Goal: Check status: Check status

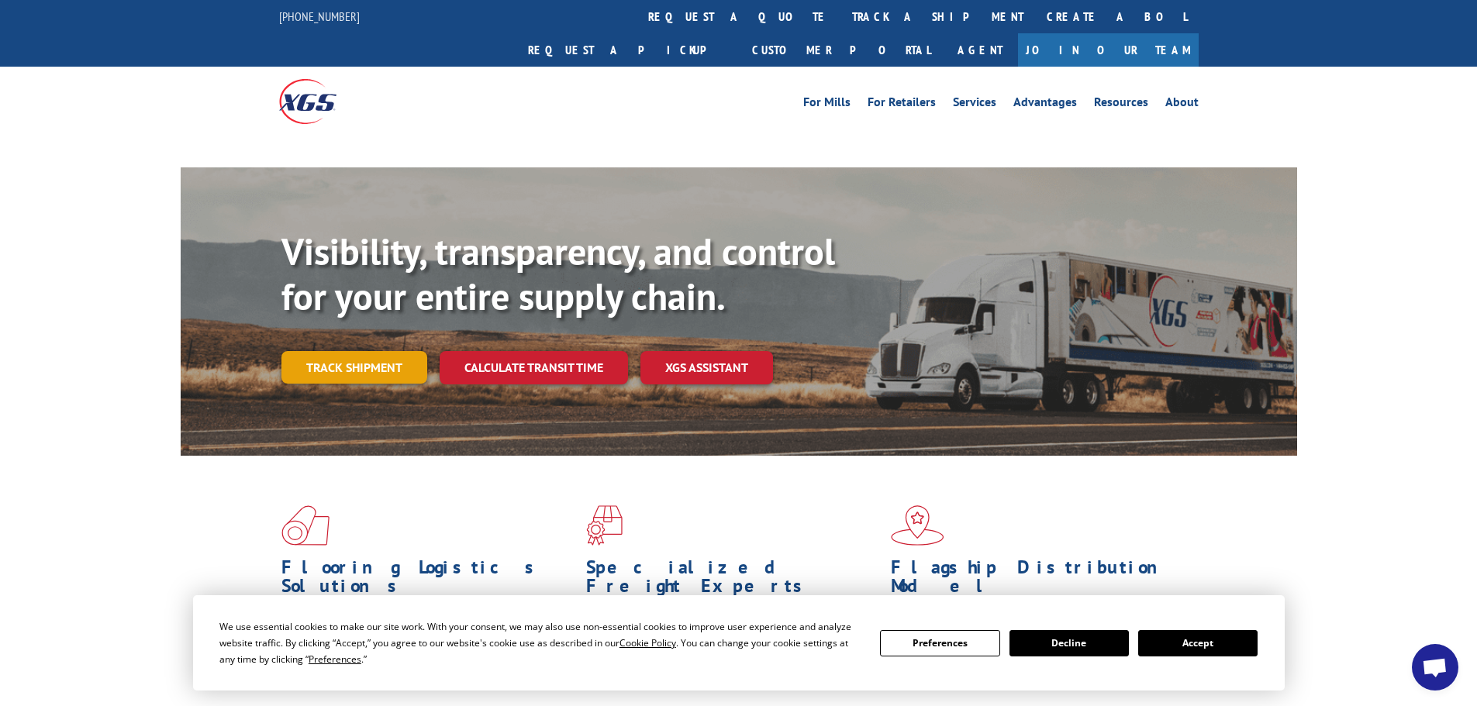
click at [400, 340] on div "Visibility, transparency, and control for your entire supply chain. Track shipm…" at bounding box center [790, 338] width 1016 height 216
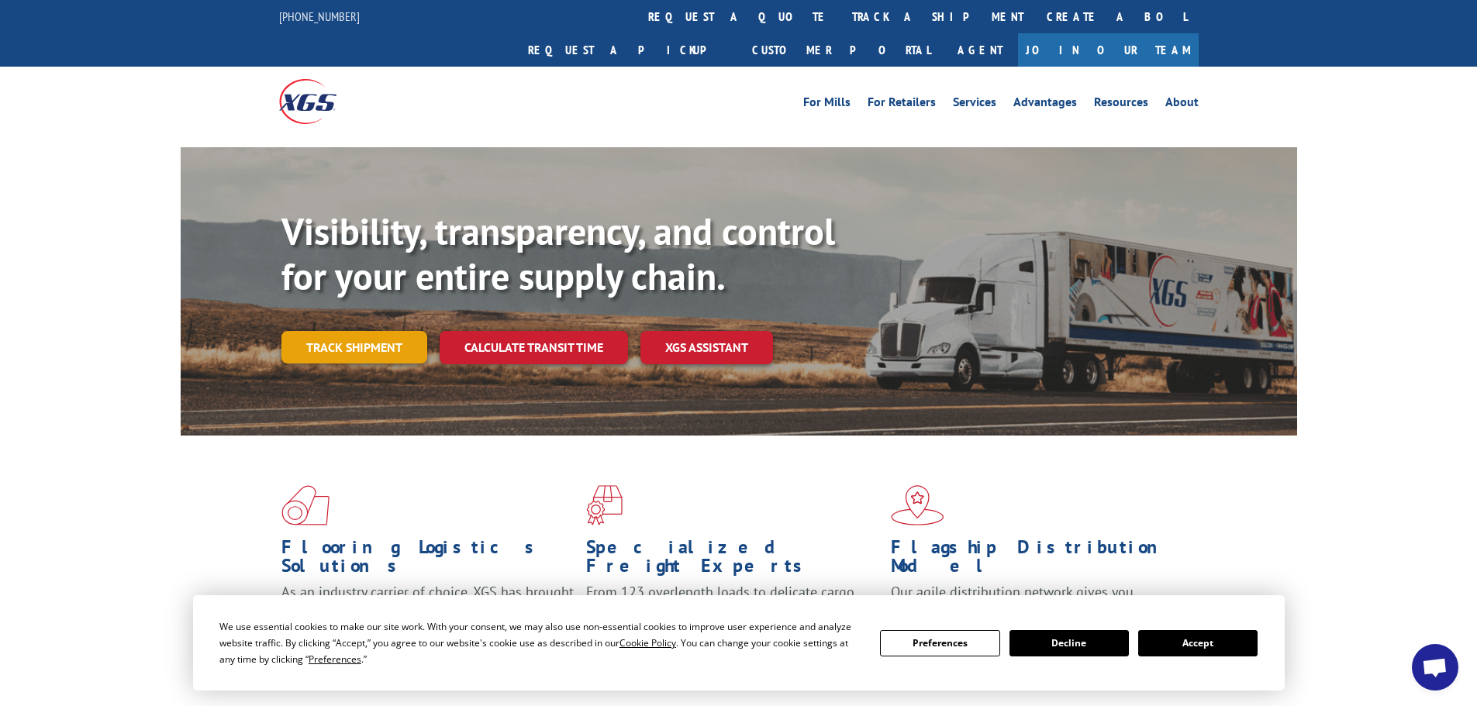
click at [395, 331] on link "Track shipment" at bounding box center [355, 347] width 146 height 33
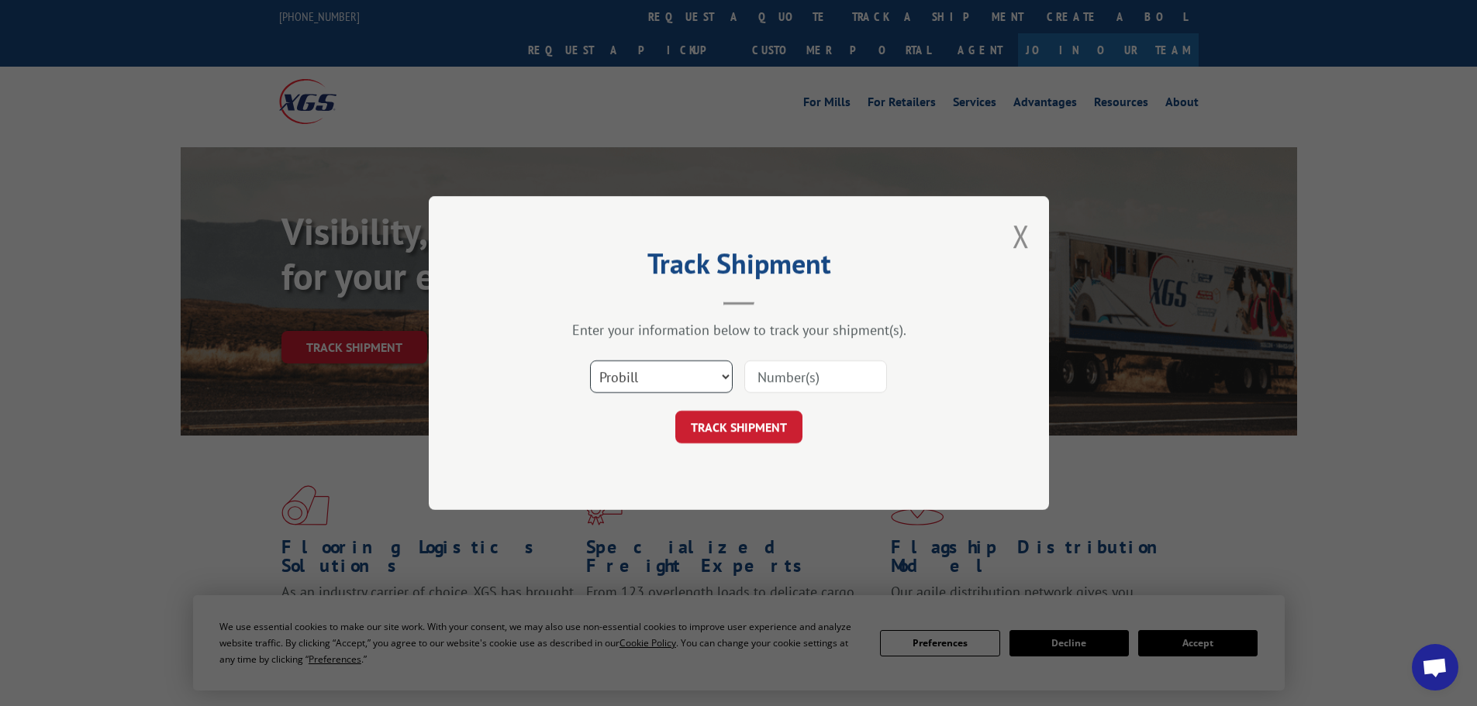
click at [693, 374] on select "Select category... Probill BOL PO" at bounding box center [661, 377] width 143 height 33
select select "bol"
click at [590, 361] on select "Select category... Probill BOL PO" at bounding box center [661, 377] width 143 height 33
paste input "363300"
type input "363300"
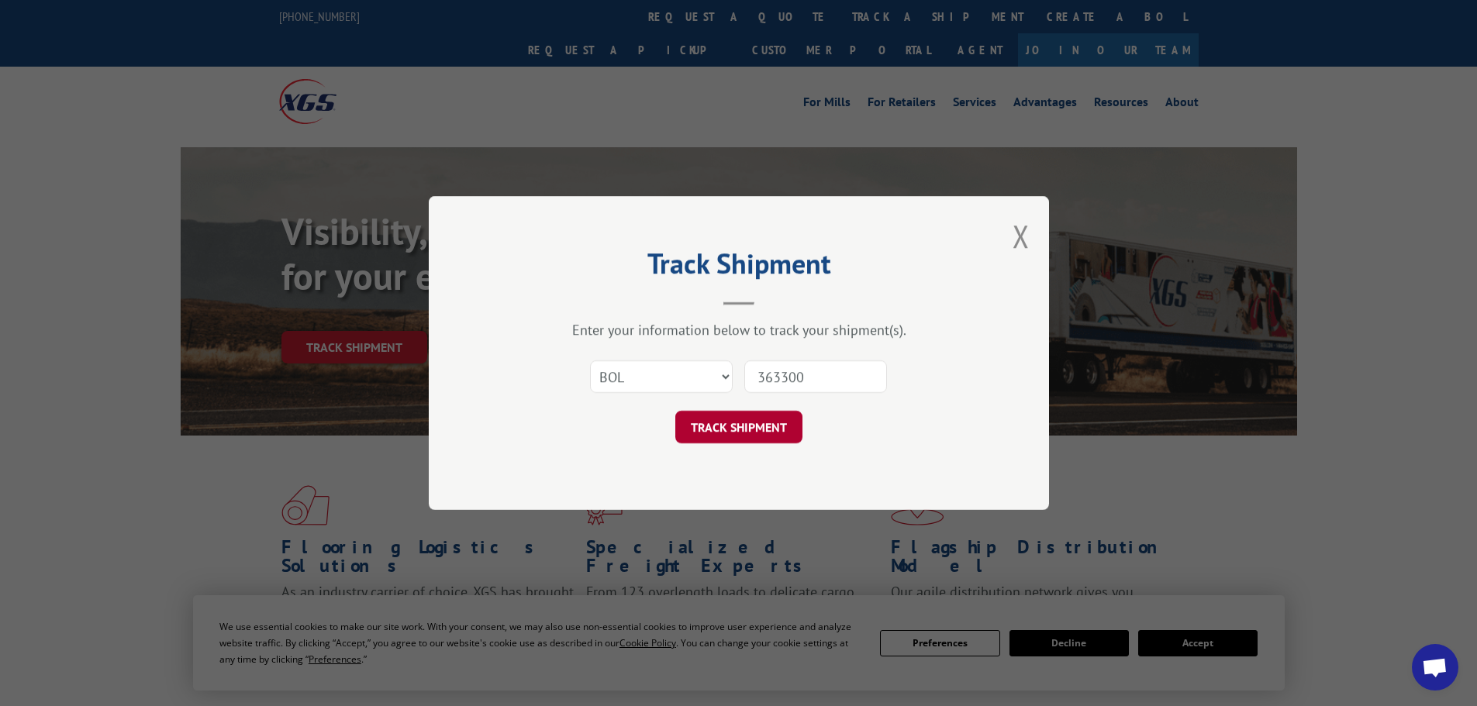
click at [745, 433] on button "TRACK SHIPMENT" at bounding box center [738, 427] width 127 height 33
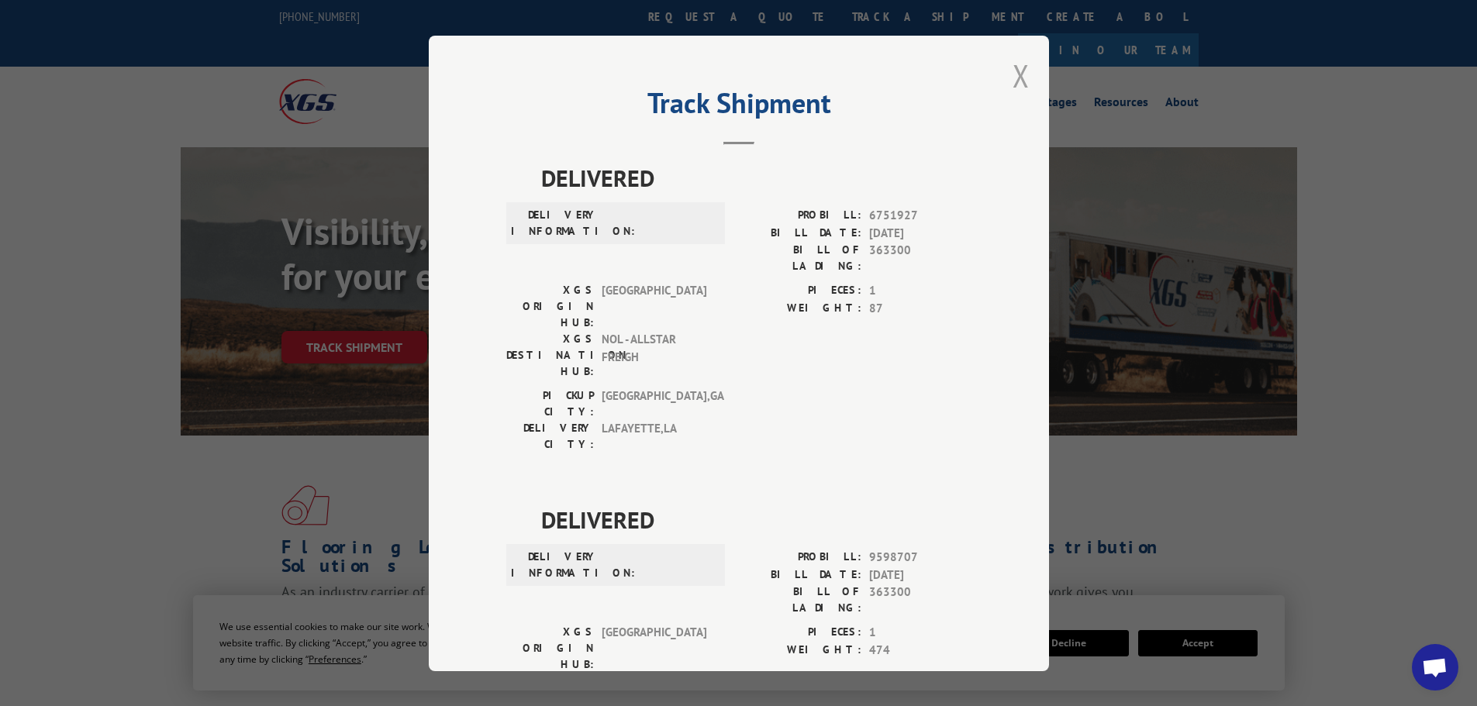
click at [1013, 81] on button "Close modal" at bounding box center [1021, 75] width 17 height 41
